Goal: Download file/media

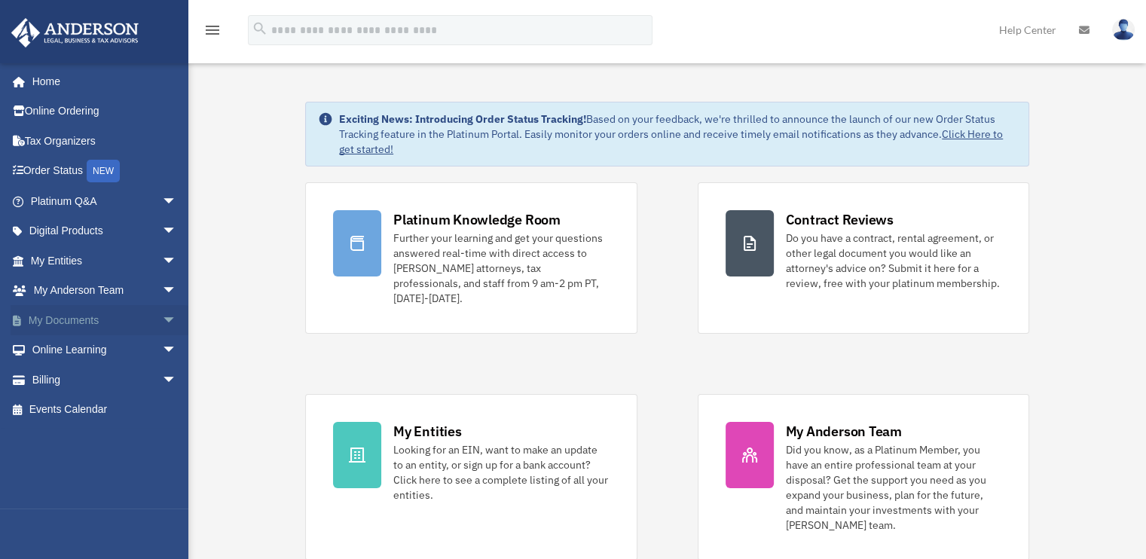
click at [72, 325] on link "My Documents arrow_drop_down" at bounding box center [105, 320] width 189 height 30
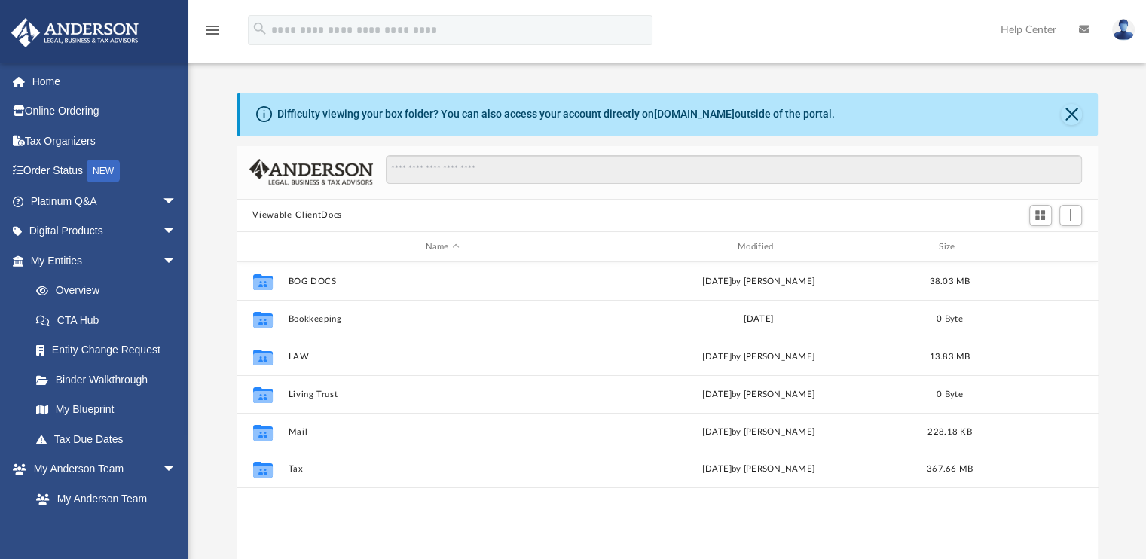
scroll to position [331, 850]
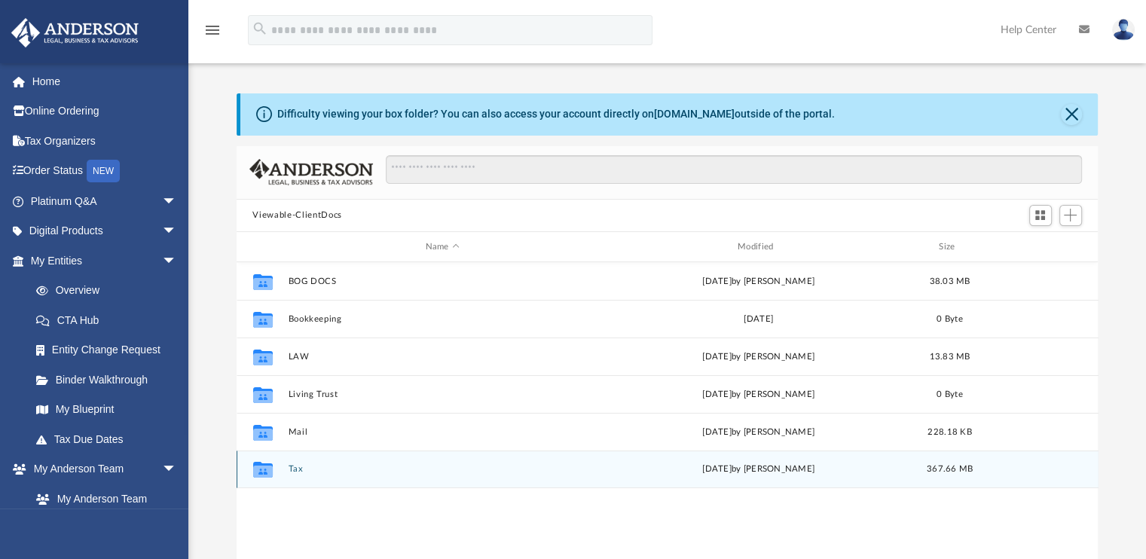
click at [268, 476] on icon "grid" at bounding box center [262, 472] width 20 height 12
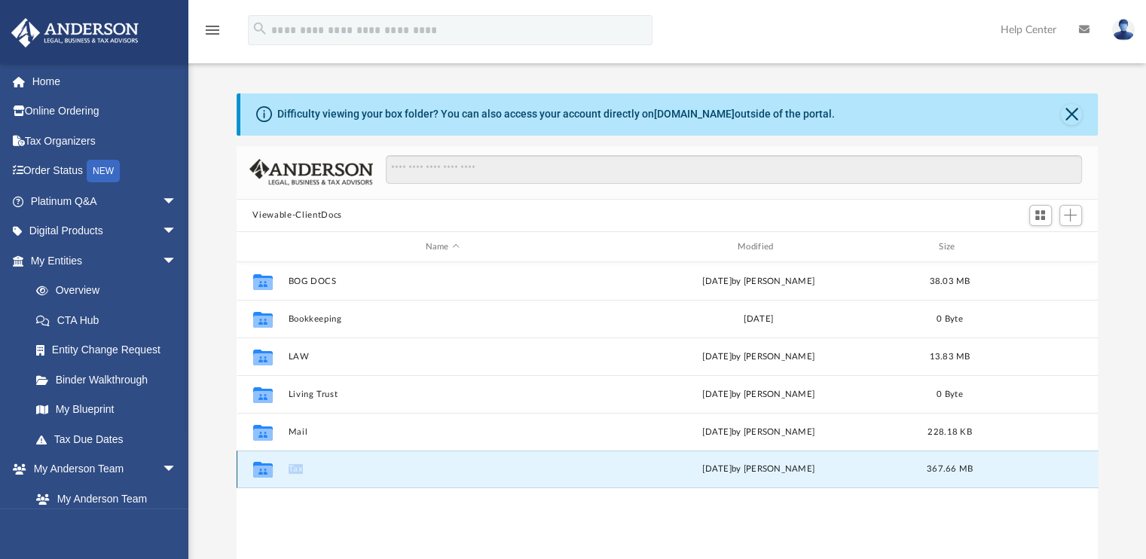
click at [268, 476] on icon "grid" at bounding box center [262, 472] width 20 height 12
click at [296, 466] on button "Tax" at bounding box center [442, 470] width 309 height 10
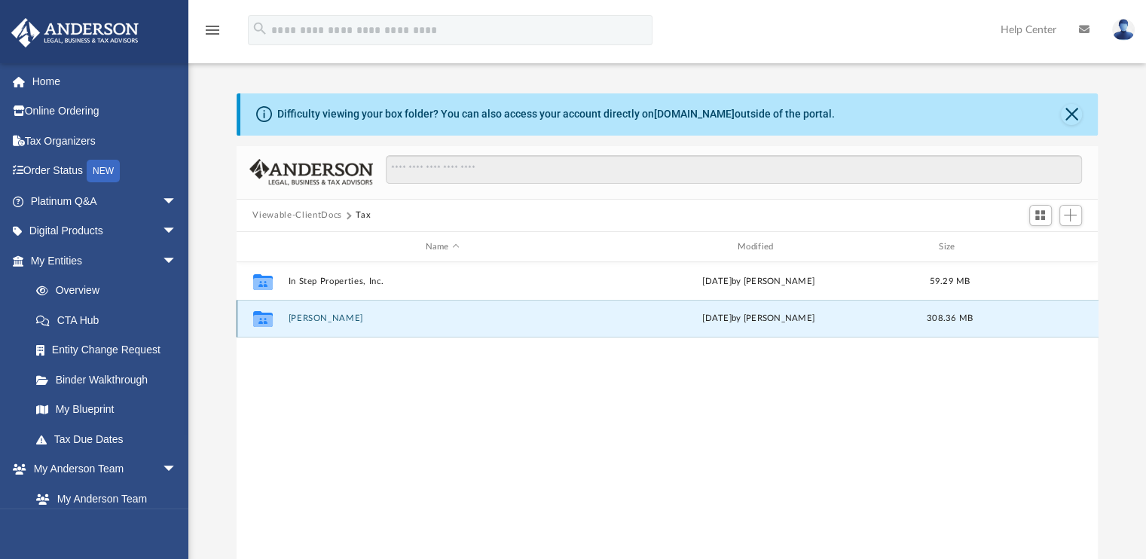
click at [306, 319] on button "[PERSON_NAME]" at bounding box center [442, 319] width 309 height 10
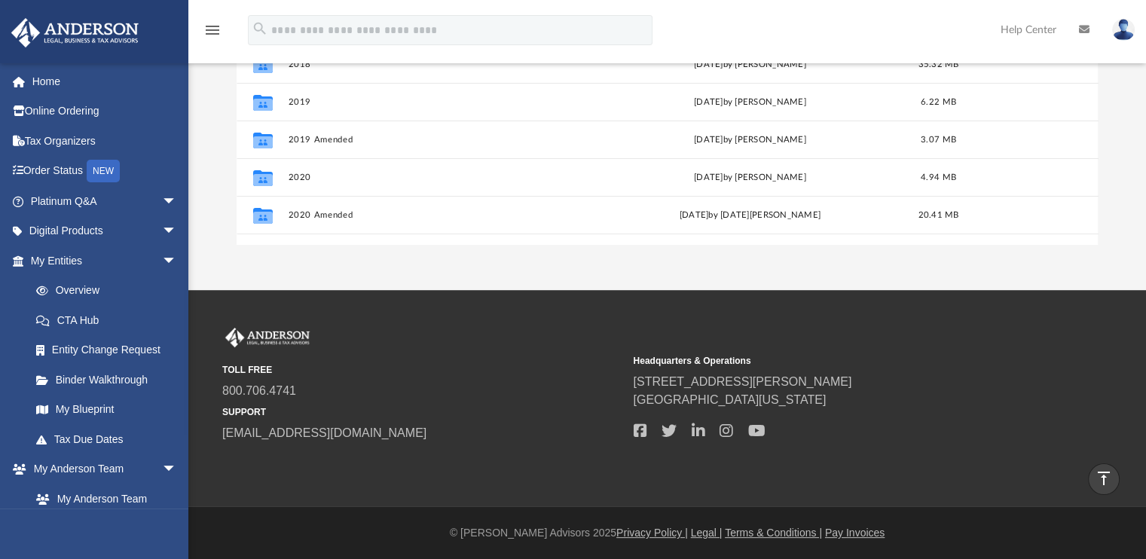
scroll to position [139, 0]
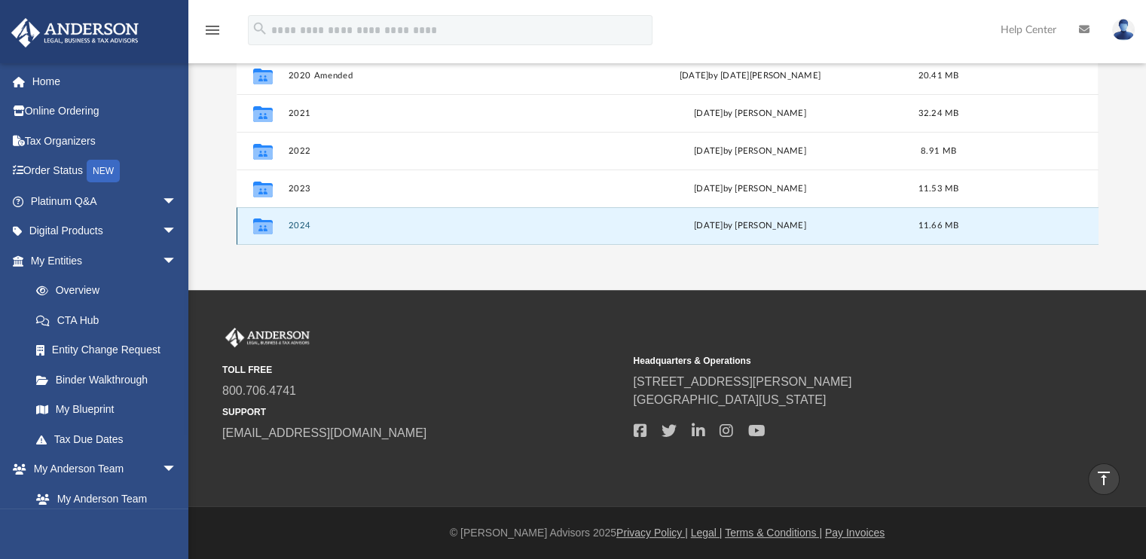
click at [298, 222] on button "2024" at bounding box center [440, 227] width 304 height 10
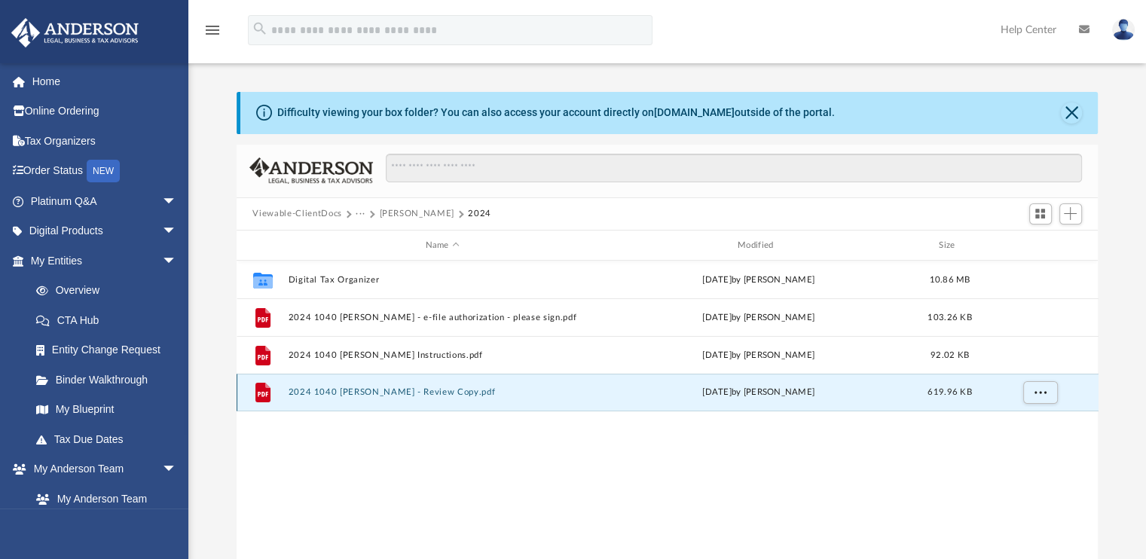
click at [442, 388] on button "2024 1040 [PERSON_NAME] - Review Copy.pdf" at bounding box center [442, 393] width 309 height 10
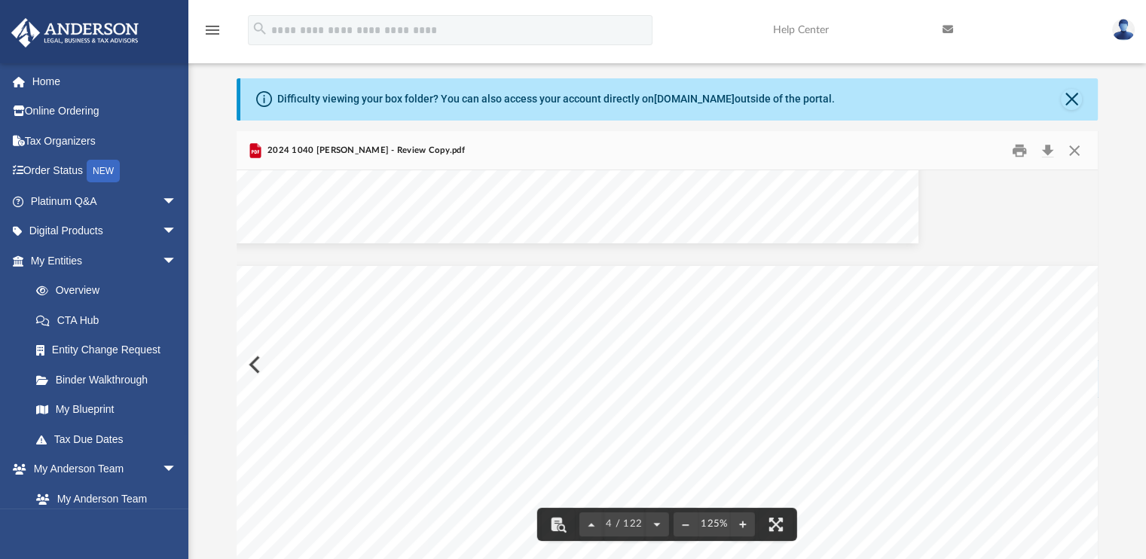
scroll to position [2968, 0]
click at [1091, 465] on div "Scroll to top vertical_align_top" at bounding box center [1104, 480] width 32 height 32
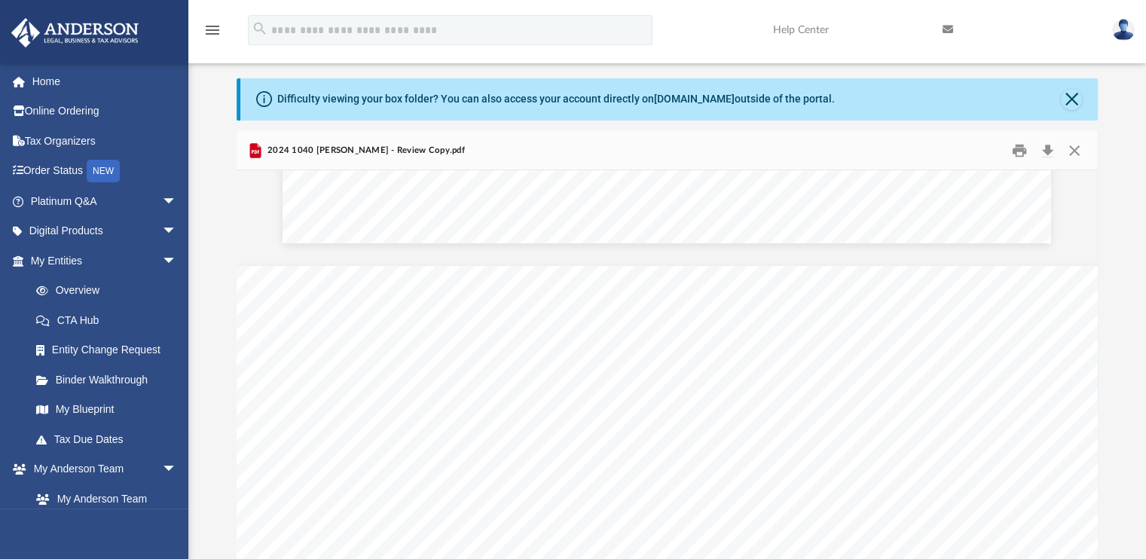
click at [1104, 464] on div "Scroll to top vertical_align_top" at bounding box center [1104, 480] width 32 height 32
click at [1094, 479] on div "Scroll to top vertical_align_top" at bounding box center [1104, 480] width 32 height 32
click at [1094, 476] on div "Scroll to top vertical_align_top" at bounding box center [1104, 480] width 32 height 32
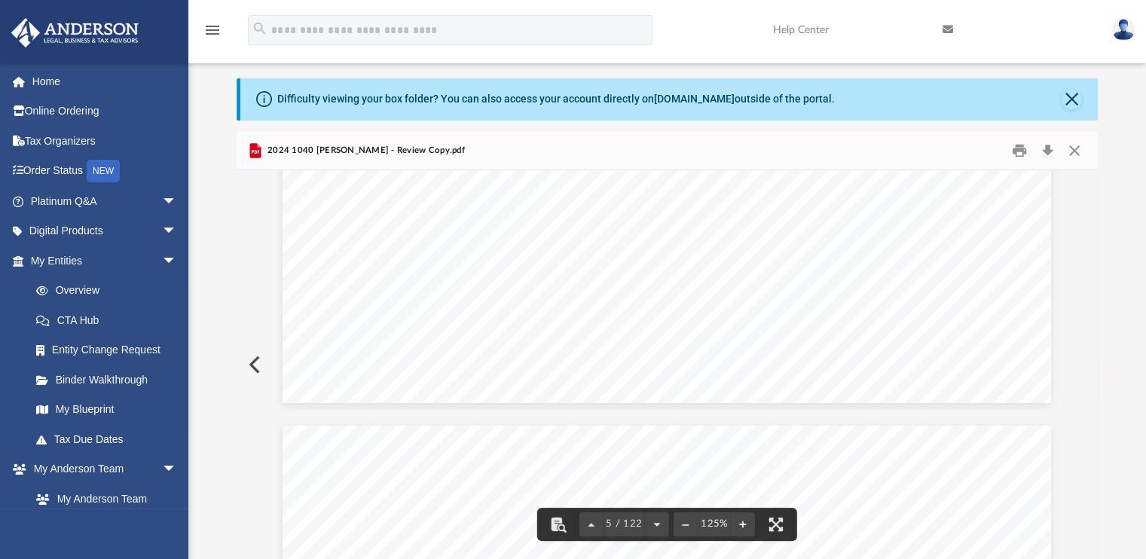
scroll to position [4287, 0]
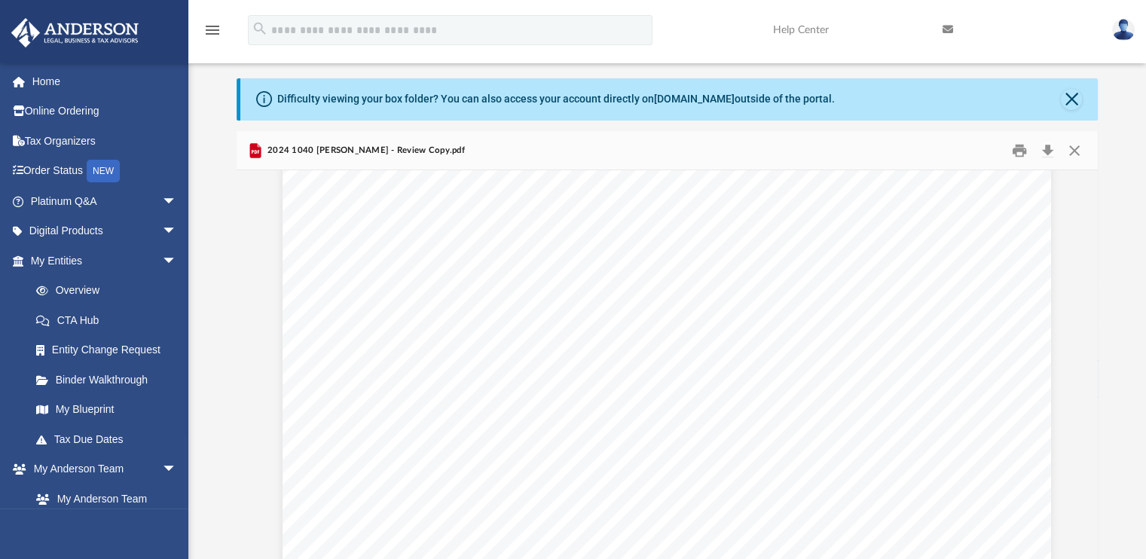
click at [1094, 475] on div "Scroll to top vertical_align_top" at bounding box center [1104, 480] width 32 height 32
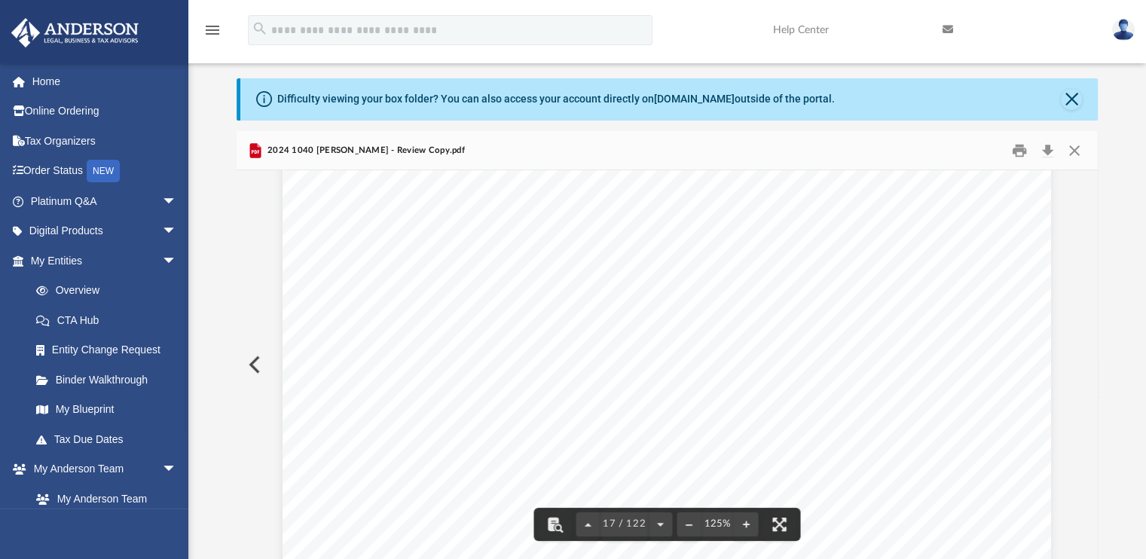
click at [1098, 202] on div "Difficulty viewing your box folder? You can also access your account directly o…" at bounding box center [667, 319] width 958 height 482
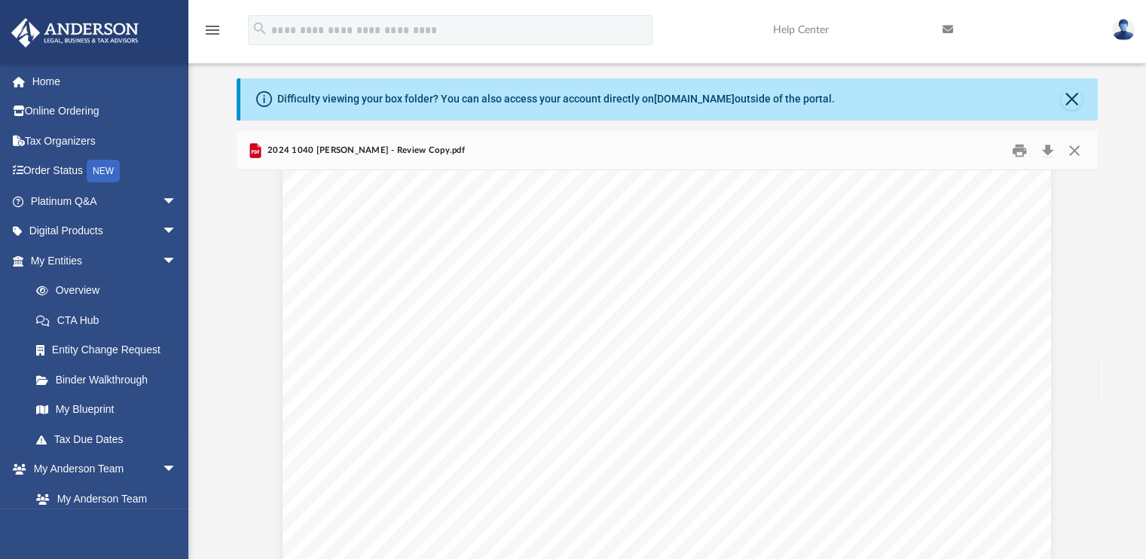
click at [1093, 471] on div "Scroll to top vertical_align_top" at bounding box center [1104, 480] width 32 height 32
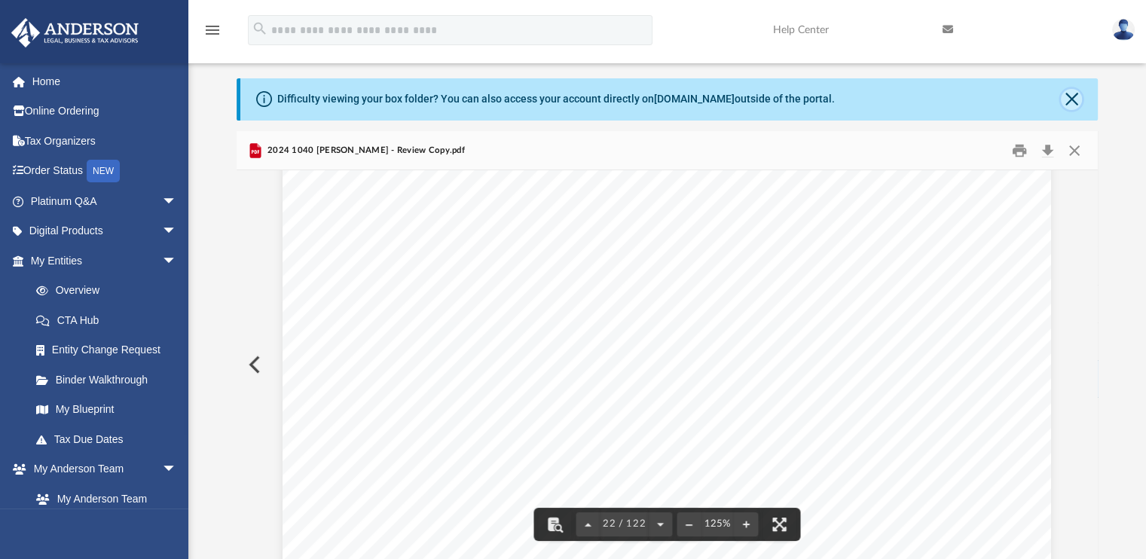
click at [1074, 94] on button "Close" at bounding box center [1071, 99] width 21 height 21
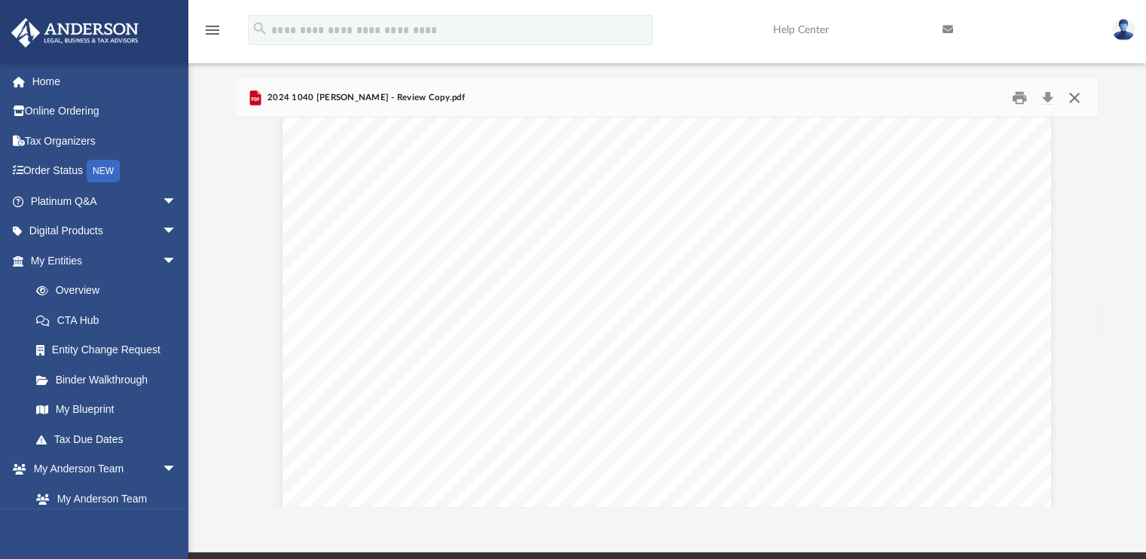
click at [1073, 93] on button "Close" at bounding box center [1074, 97] width 27 height 23
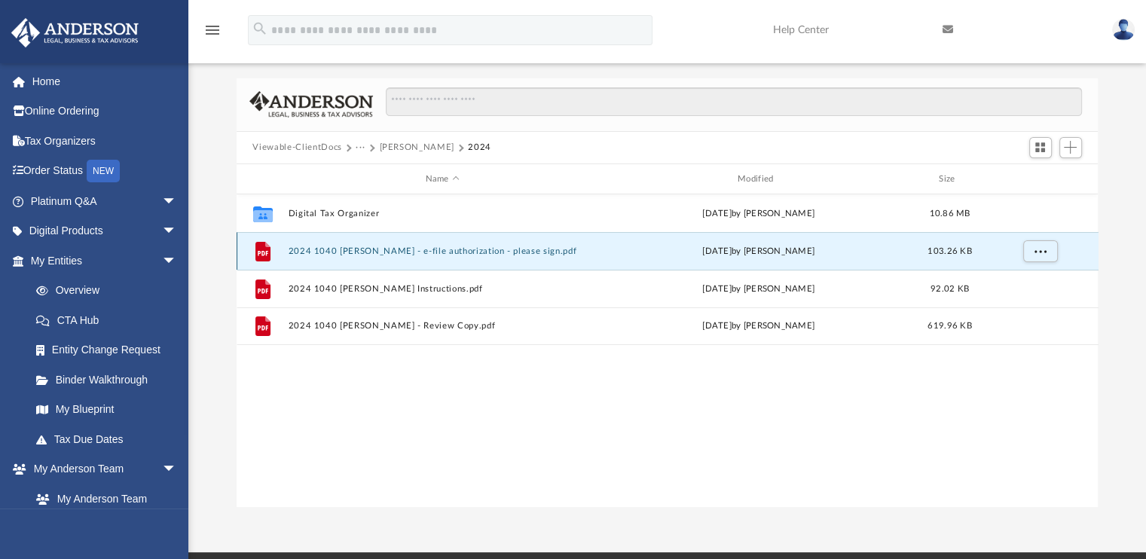
click at [455, 253] on button "2024 1040 [PERSON_NAME] - e-file authorization - please sign.pdf" at bounding box center [442, 251] width 309 height 10
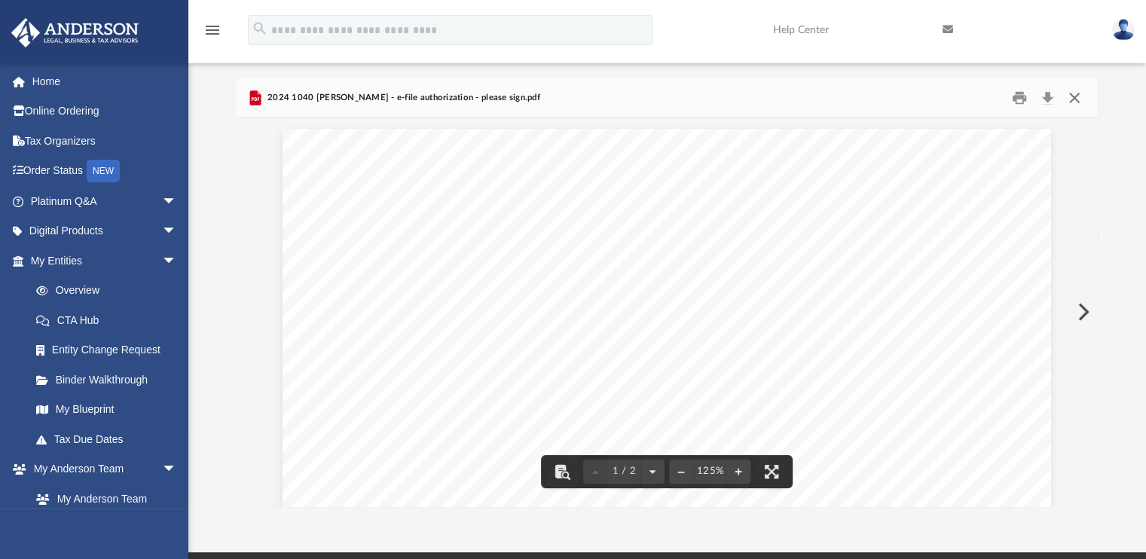
click at [1070, 97] on button "Close" at bounding box center [1074, 97] width 27 height 23
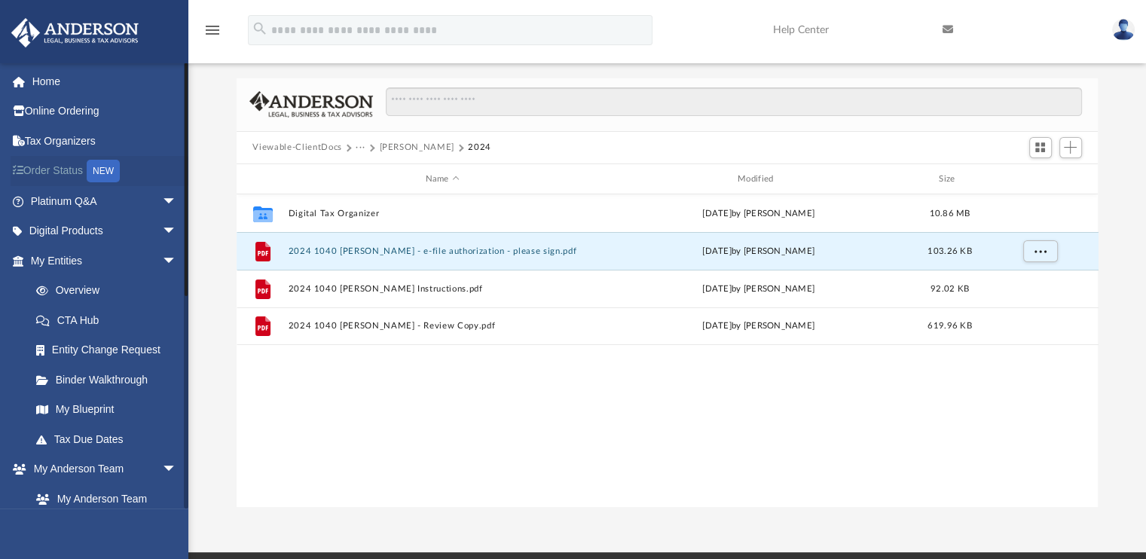
click at [65, 167] on link "Order Status NEW" at bounding box center [105, 171] width 189 height 31
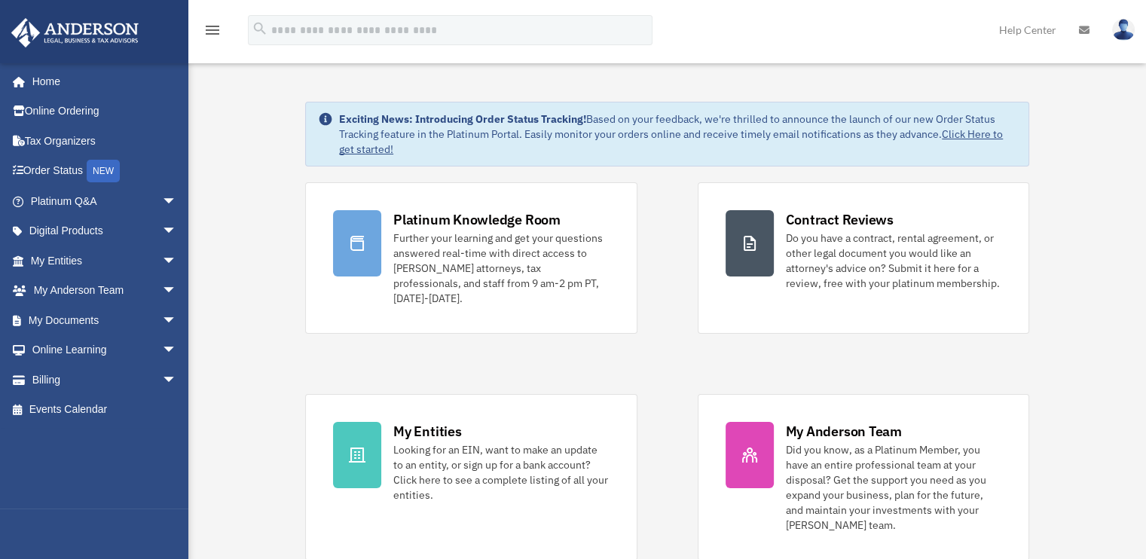
click at [1122, 34] on img at bounding box center [1123, 30] width 23 height 22
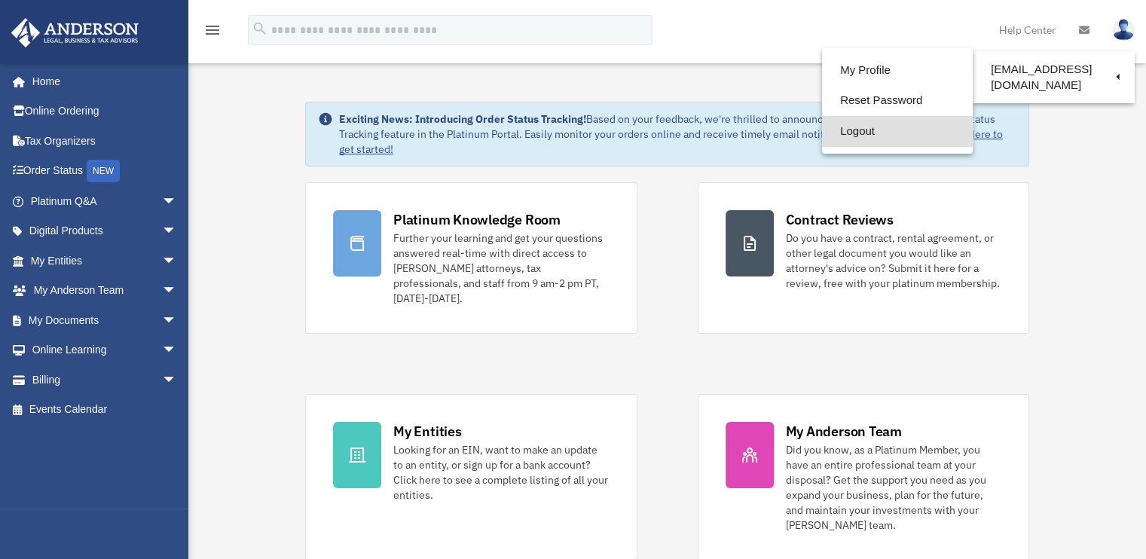
click at [865, 131] on link "Logout" at bounding box center [897, 131] width 151 height 31
